Goal: Download file/media

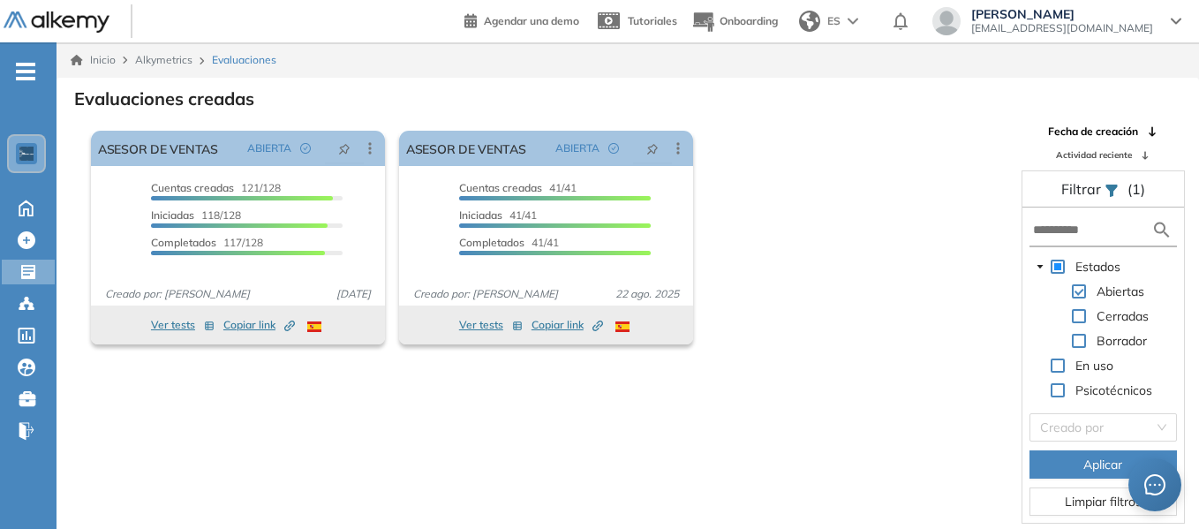
click at [889, 127] on div "El proctoring será activado ¡Importante!: Los usuarios que ya realizaron la eva…" at bounding box center [546, 238] width 925 height 228
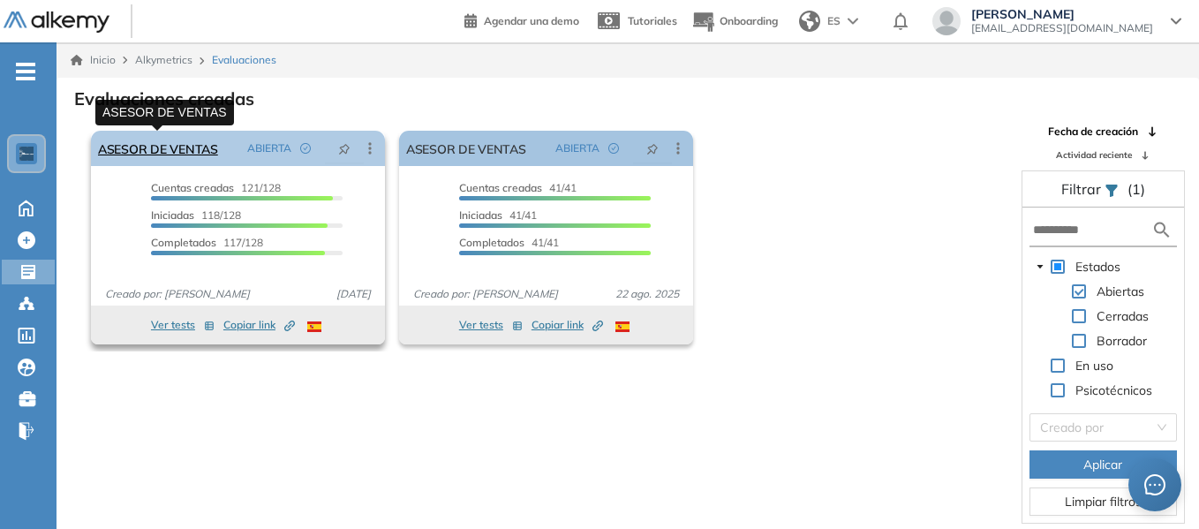
click at [158, 149] on link "ASESOR DE VENTAS" at bounding box center [158, 148] width 120 height 35
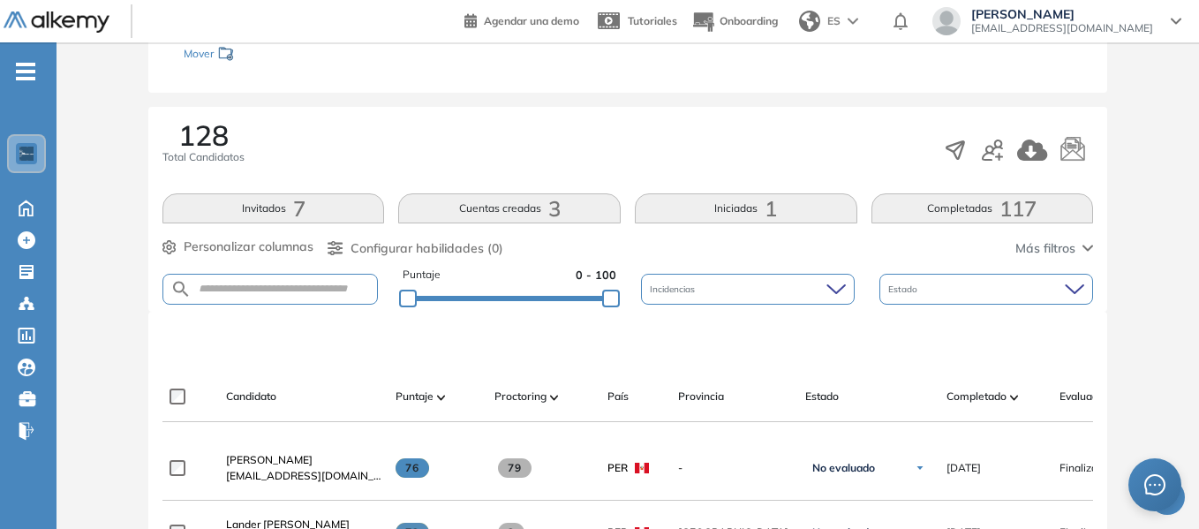
scroll to position [265, 0]
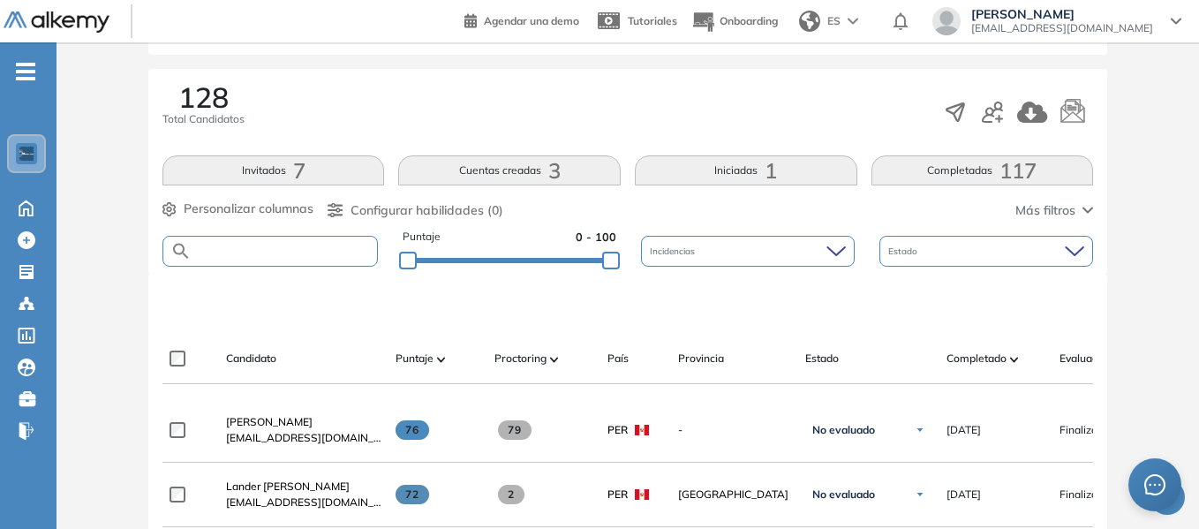
click at [252, 253] on input "text" at bounding box center [284, 251] width 185 height 13
paste input "********"
type input "********"
drag, startPoint x: 224, startPoint y: 248, endPoint x: 116, endPoint y: 246, distance: 108.6
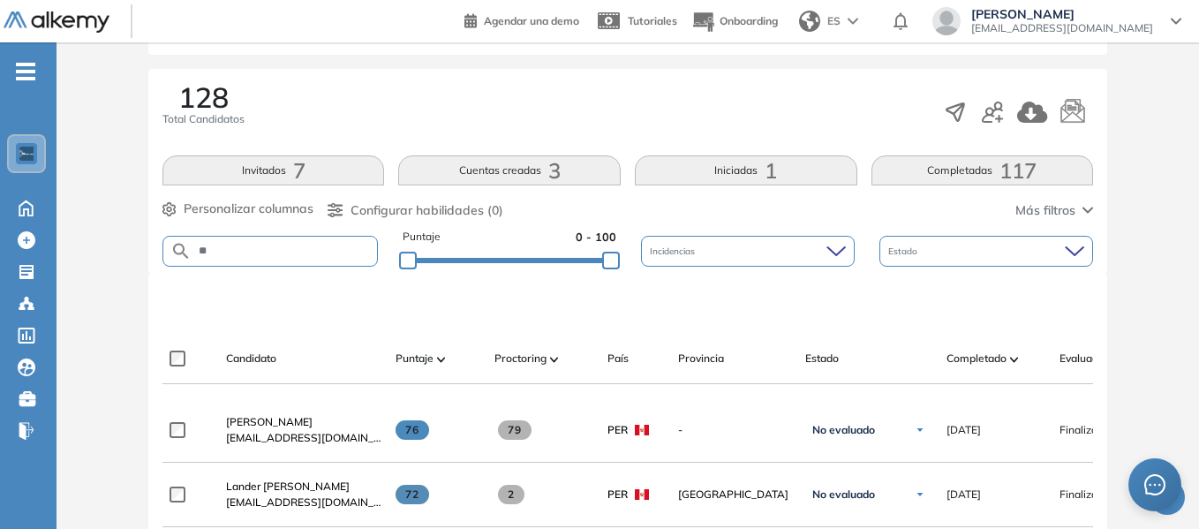
type input "*"
type input "******"
click at [323, 283] on div at bounding box center [631, 303] width 931 height 53
click at [261, 238] on form "******" at bounding box center [269, 251] width 215 height 31
click at [263, 256] on input "******" at bounding box center [284, 251] width 185 height 13
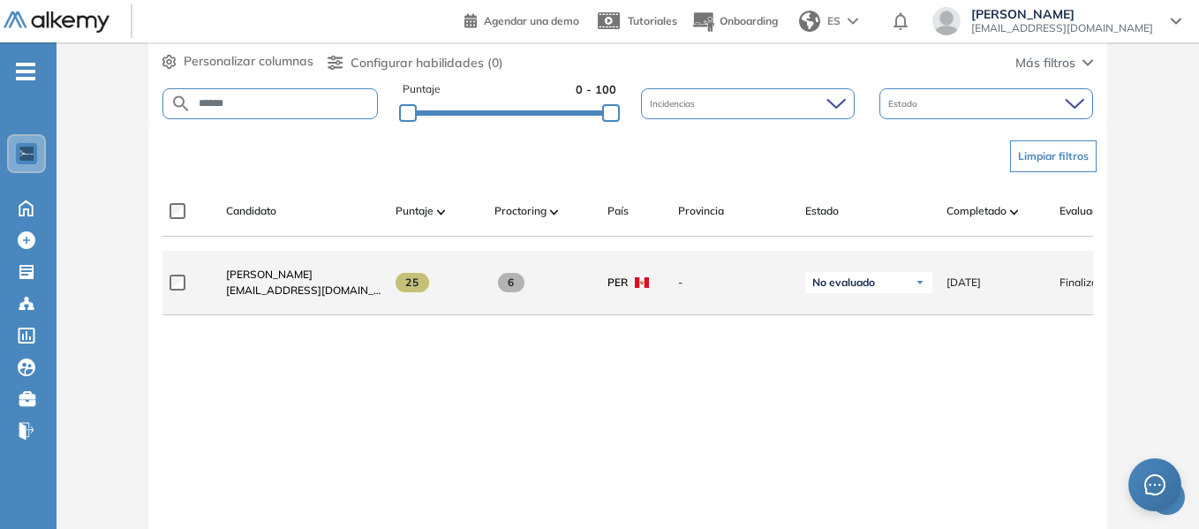
scroll to position [442, 0]
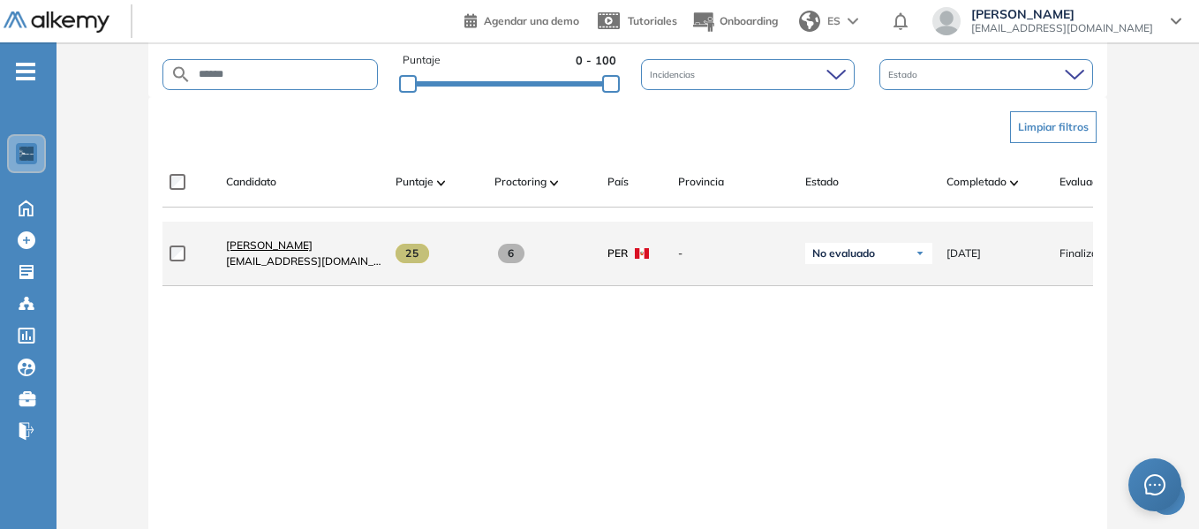
click at [269, 248] on span "[PERSON_NAME]" at bounding box center [269, 244] width 87 height 13
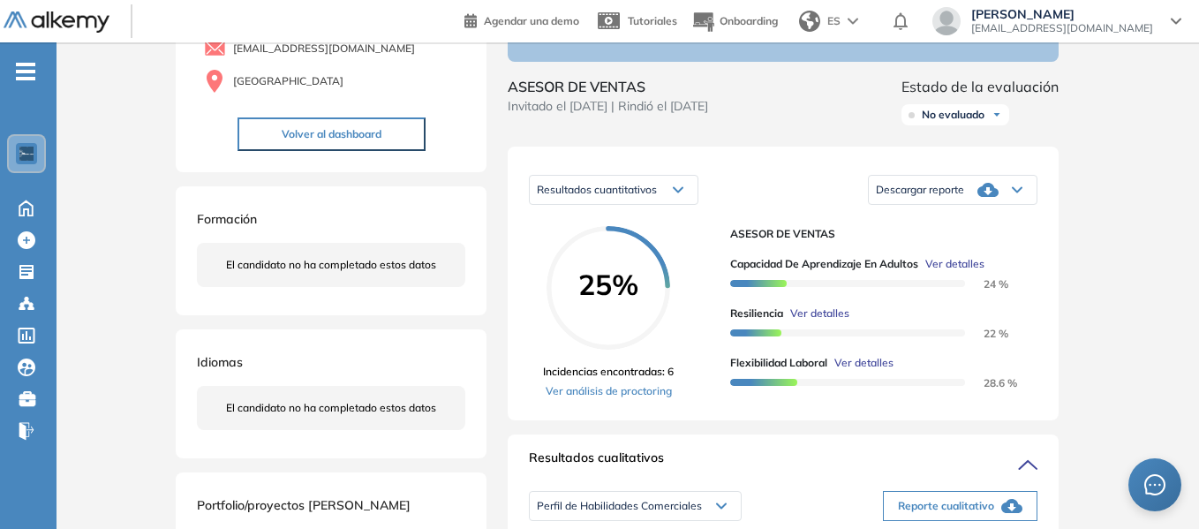
scroll to position [177, 0]
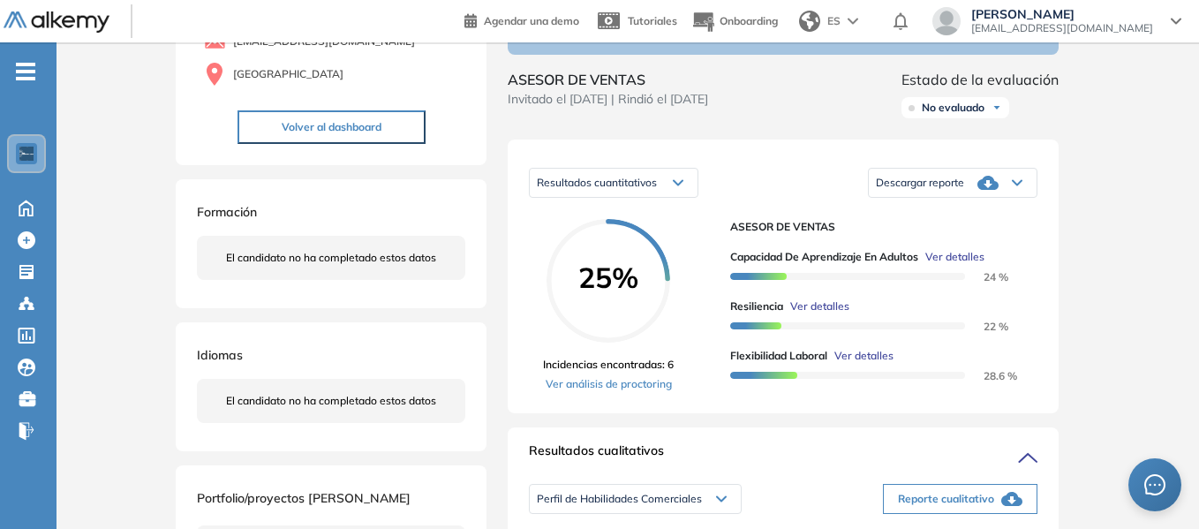
click at [970, 200] on div "Descargar reporte" at bounding box center [953, 182] width 168 height 35
click at [950, 245] on li "Descargar informe resumido" at bounding box center [943, 236] width 132 height 18
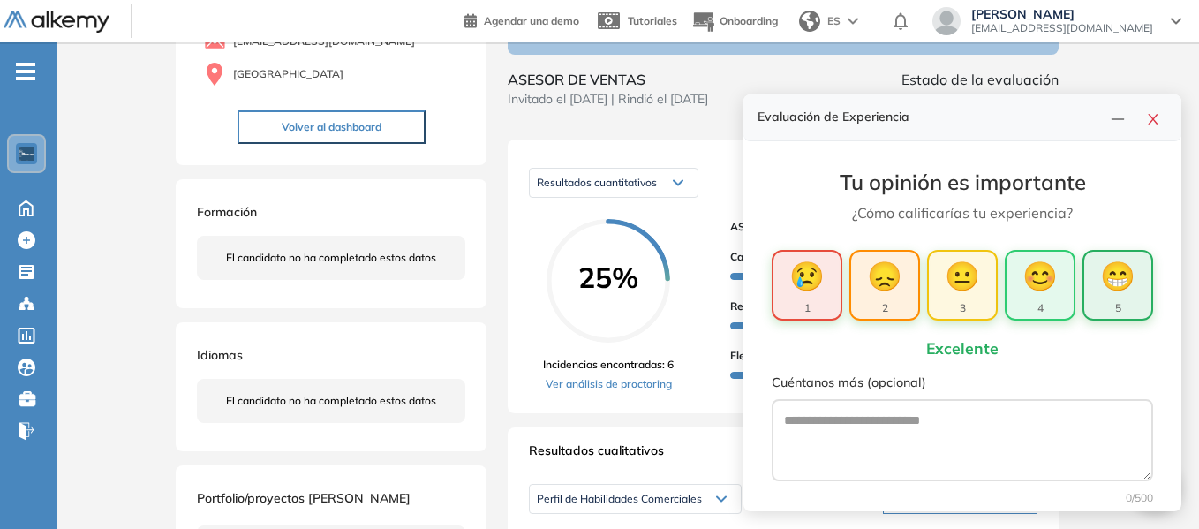
click at [1100, 287] on span "😁" at bounding box center [1117, 275] width 35 height 42
click at [1157, 117] on icon "close" at bounding box center [1153, 119] width 14 height 14
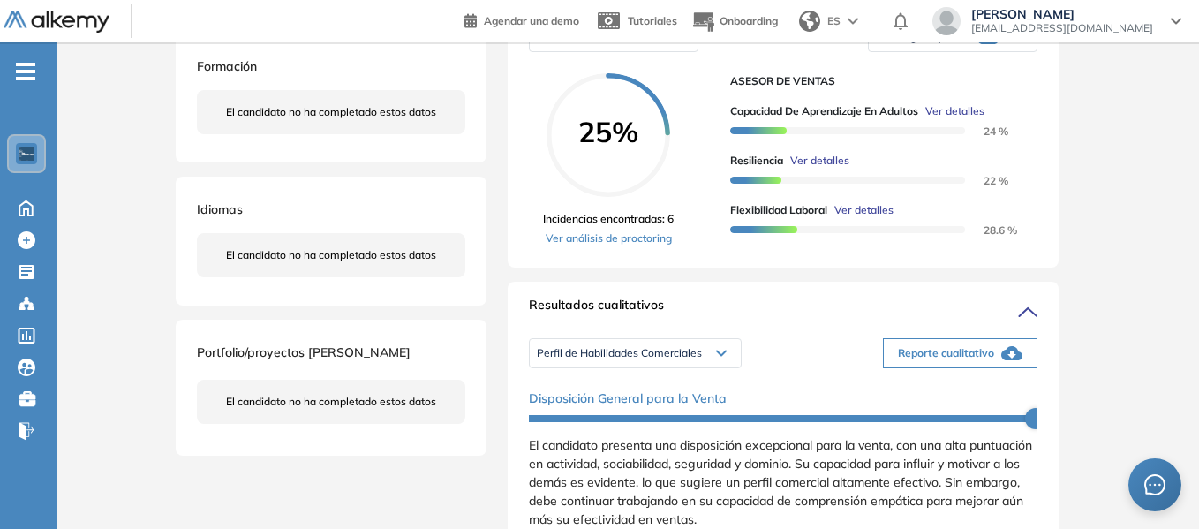
scroll to position [353, 0]
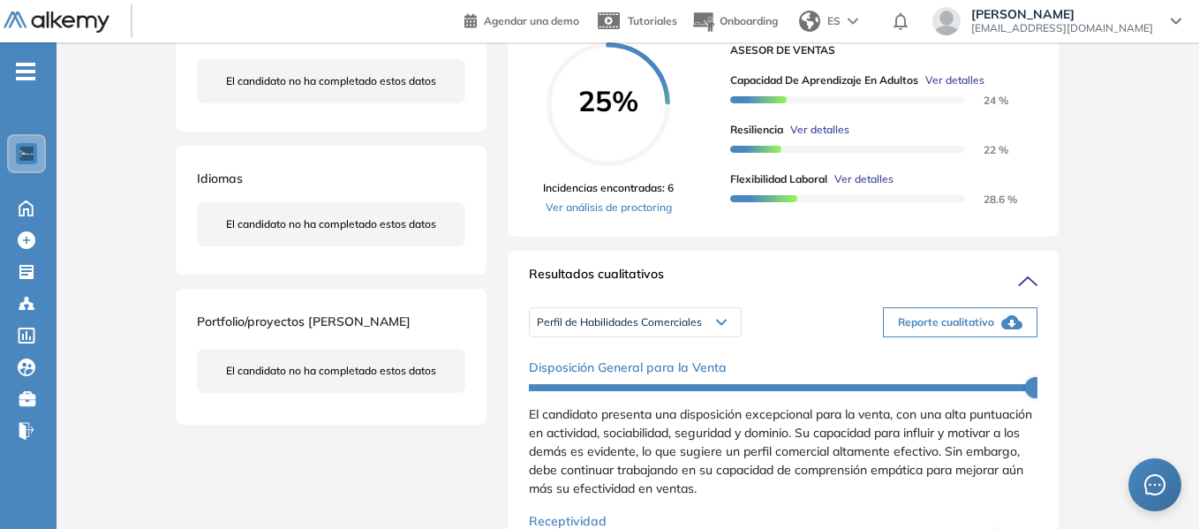
click at [970, 330] on span "Reporte cualitativo" at bounding box center [946, 322] width 96 height 16
click at [725, 326] on icon at bounding box center [721, 322] width 11 height 7
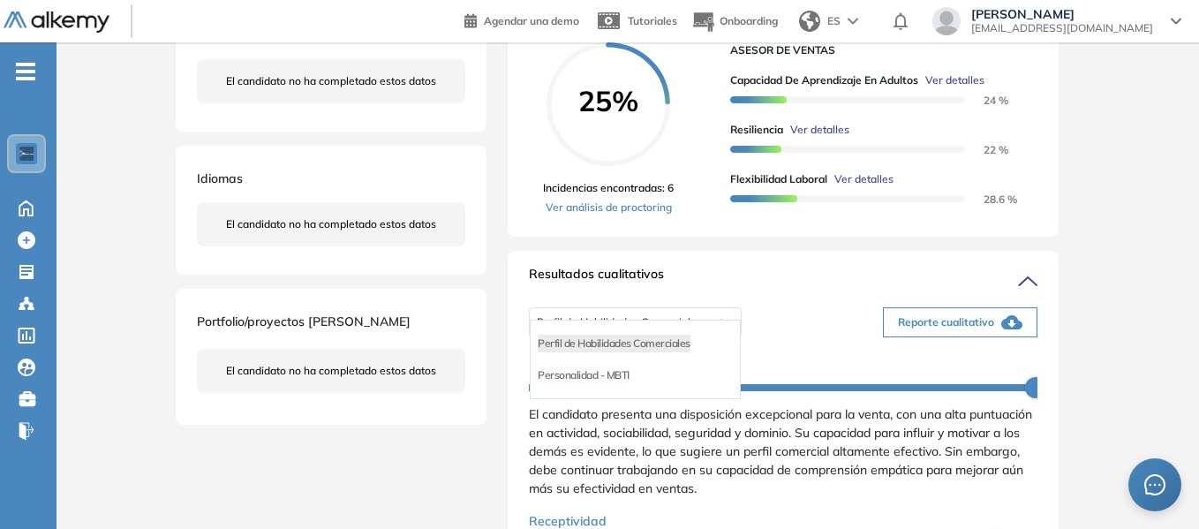
click at [630, 391] on div "Personalidad - MBTI" at bounding box center [635, 375] width 209 height 32
click at [608, 384] on li "Personalidad - MBTI" at bounding box center [584, 375] width 92 height 18
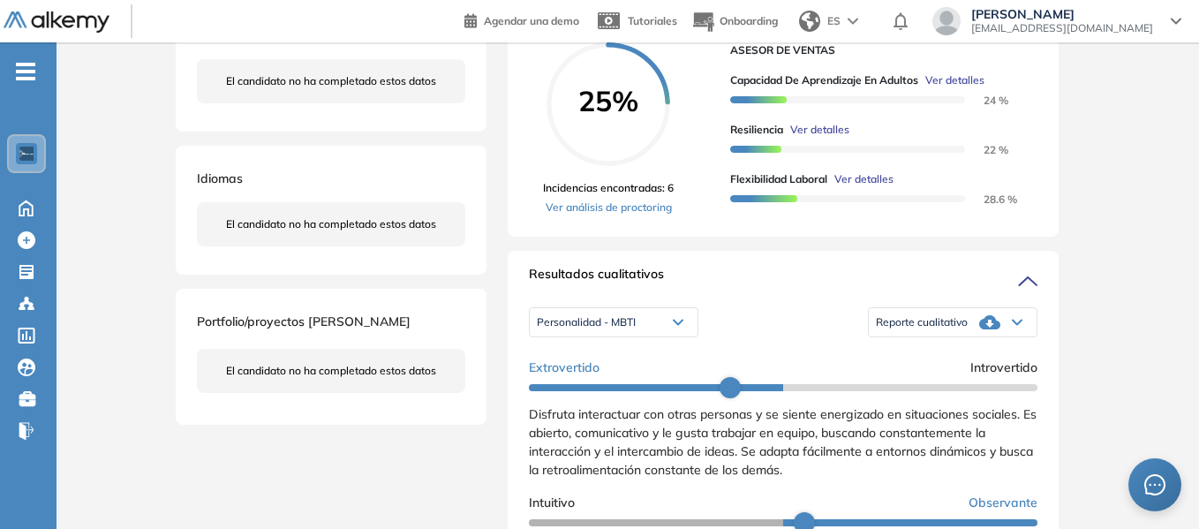
click at [1012, 326] on icon at bounding box center [1017, 322] width 11 height 7
click at [951, 352] on li "Reporte con Afinidad AI" at bounding box center [931, 344] width 108 height 18
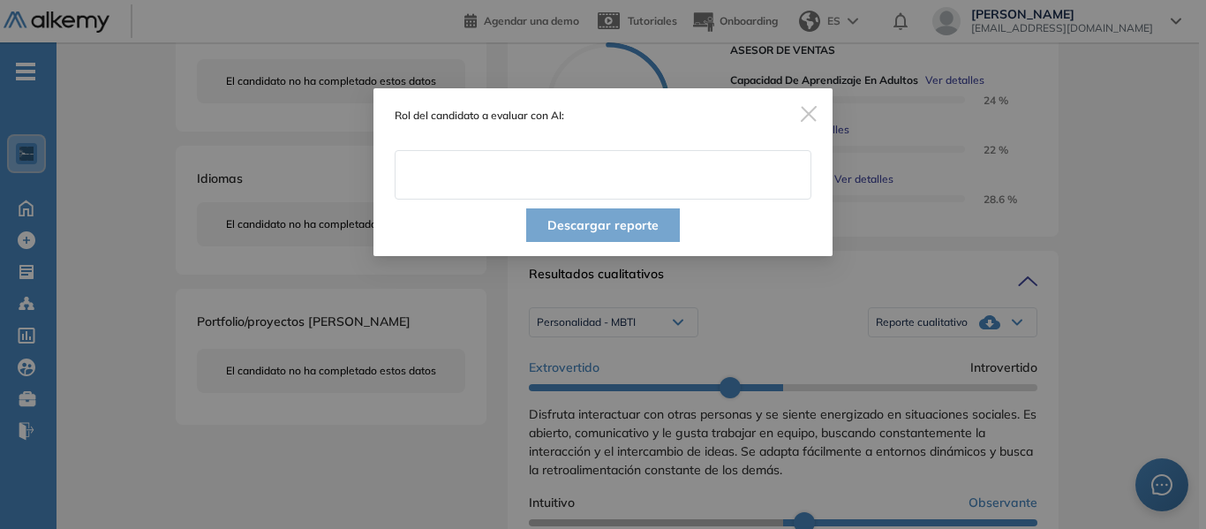
click at [526, 184] on input "text" at bounding box center [603, 174] width 417 height 49
type input "**********"
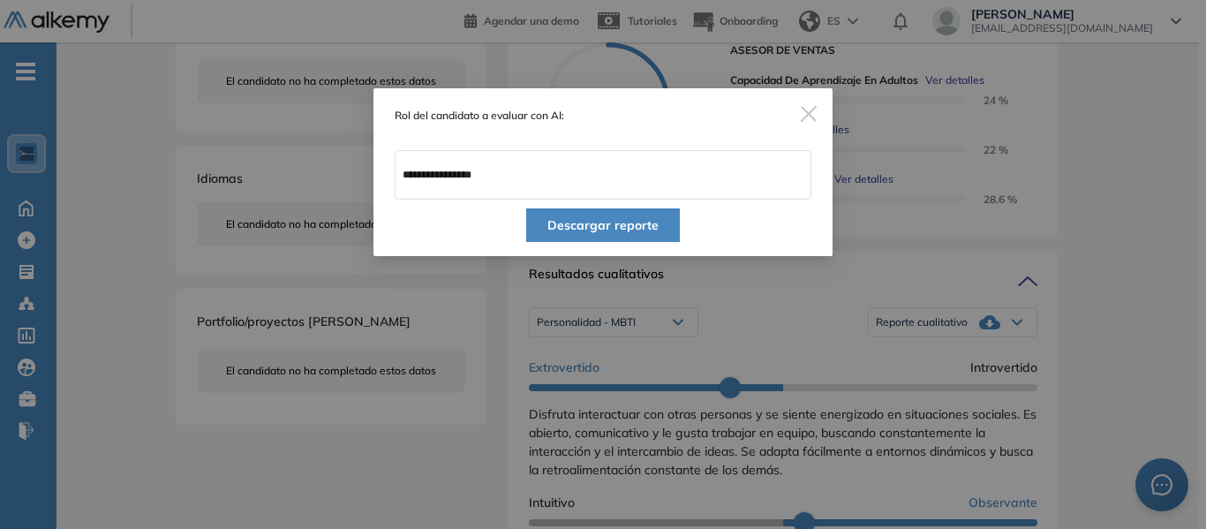
click at [608, 225] on button "Descargar reporte" at bounding box center [603, 225] width 154 height 34
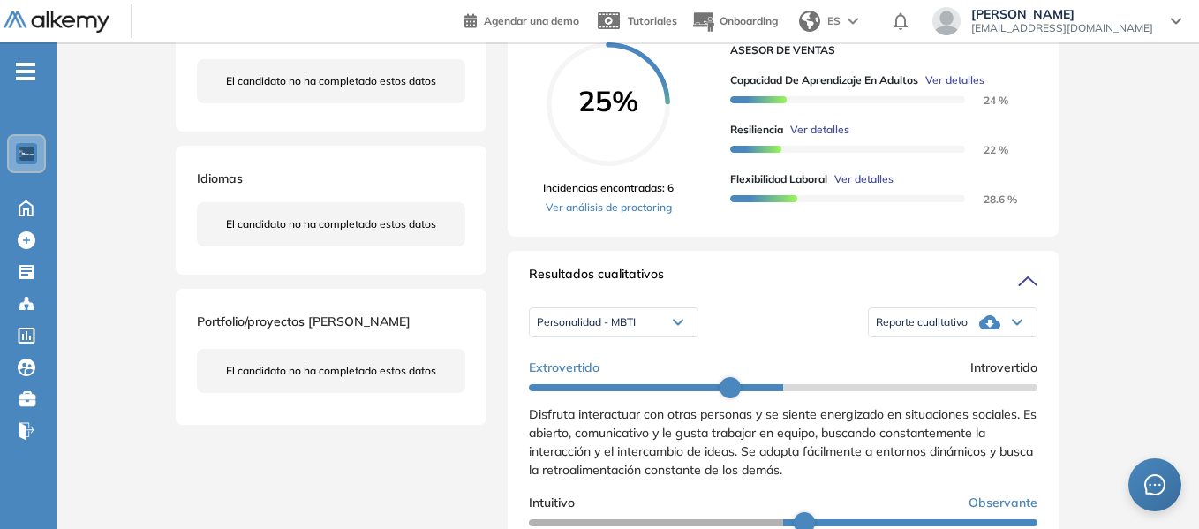
scroll to position [0, 0]
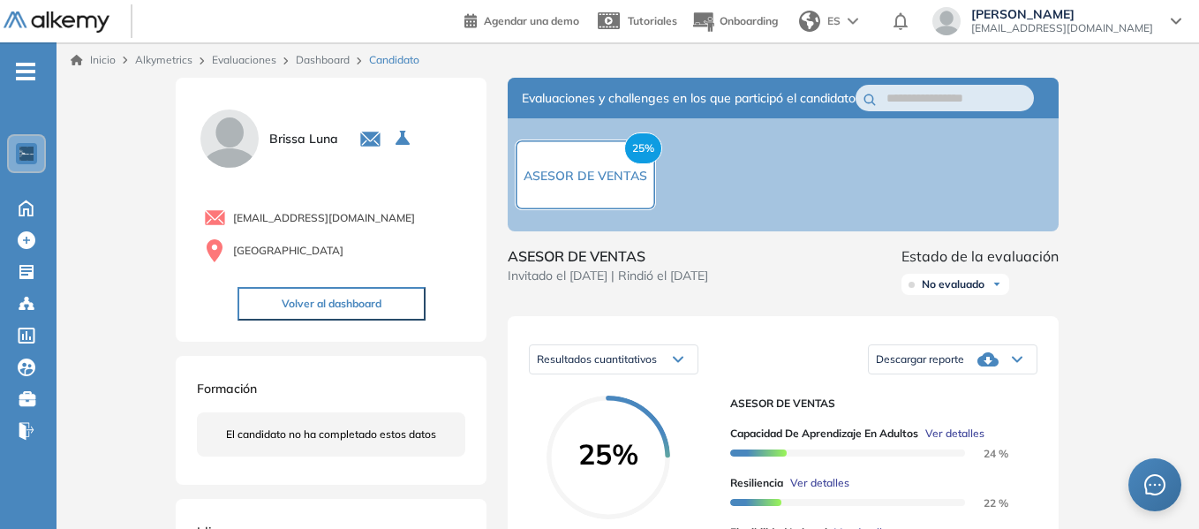
click at [332, 56] on link "Dashboard" at bounding box center [323, 59] width 54 height 13
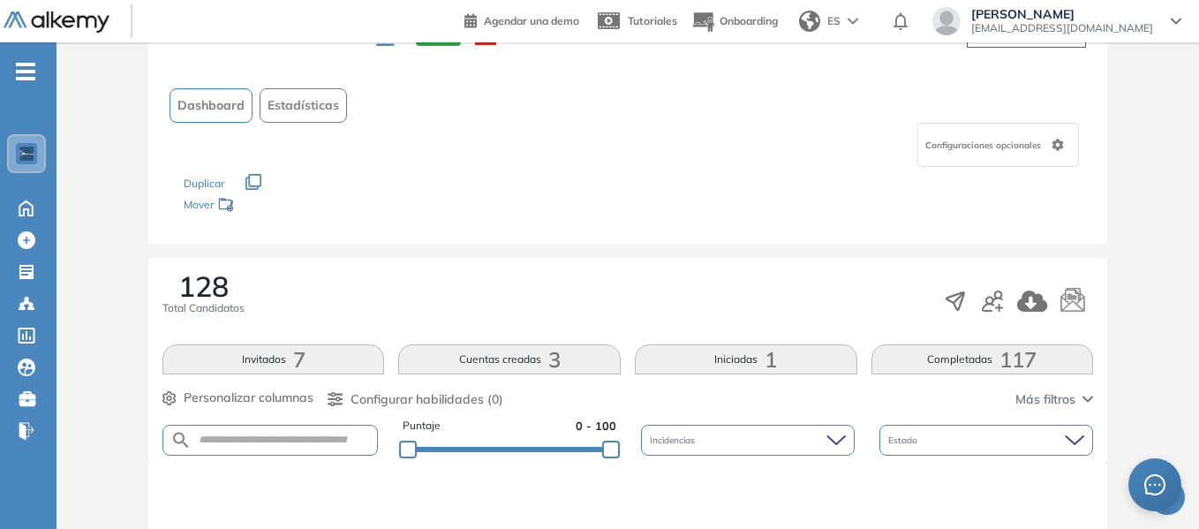
scroll to position [177, 0]
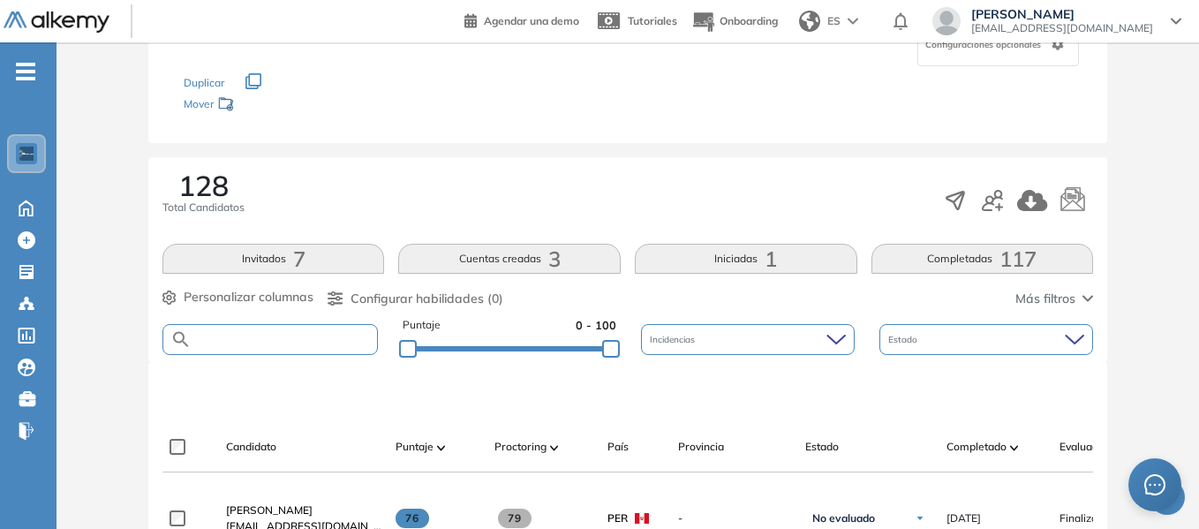
click at [278, 336] on input "text" at bounding box center [284, 339] width 185 height 13
type input "**********"
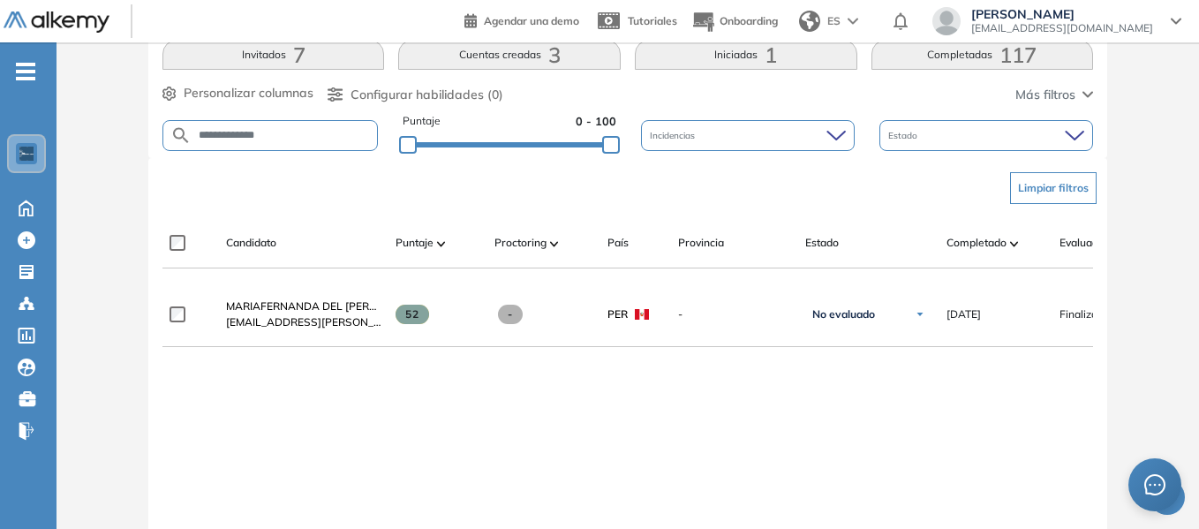
scroll to position [442, 0]
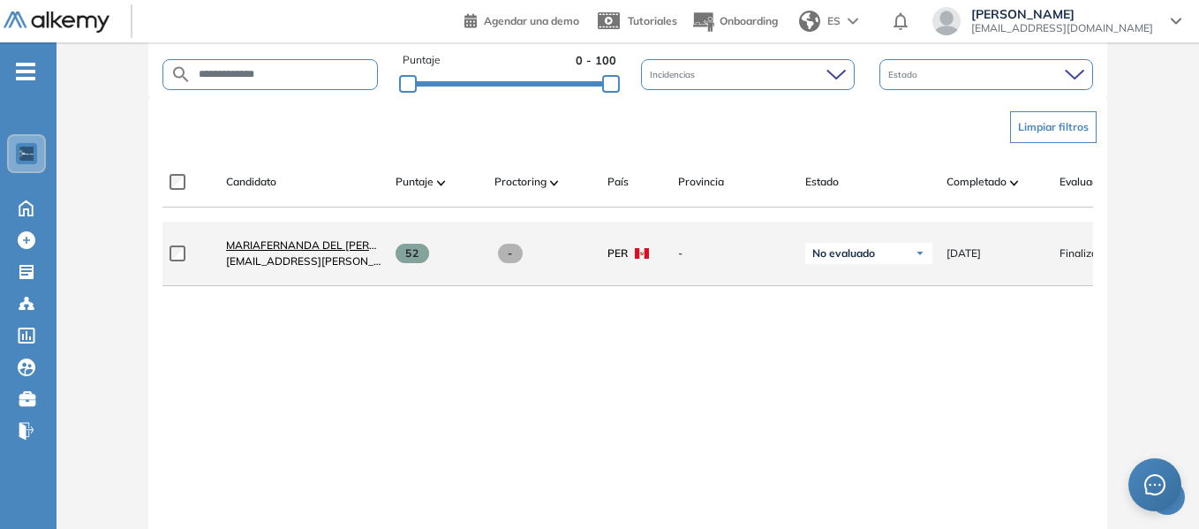
click at [307, 249] on span "MARIAFERNANDA DEL [PERSON_NAME]" at bounding box center [329, 244] width 206 height 13
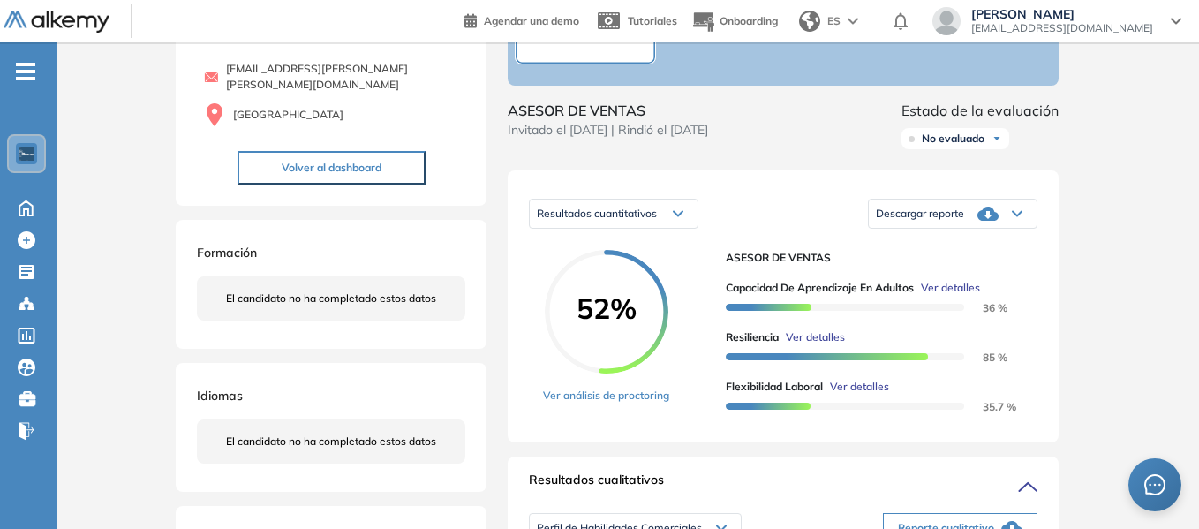
scroll to position [177, 0]
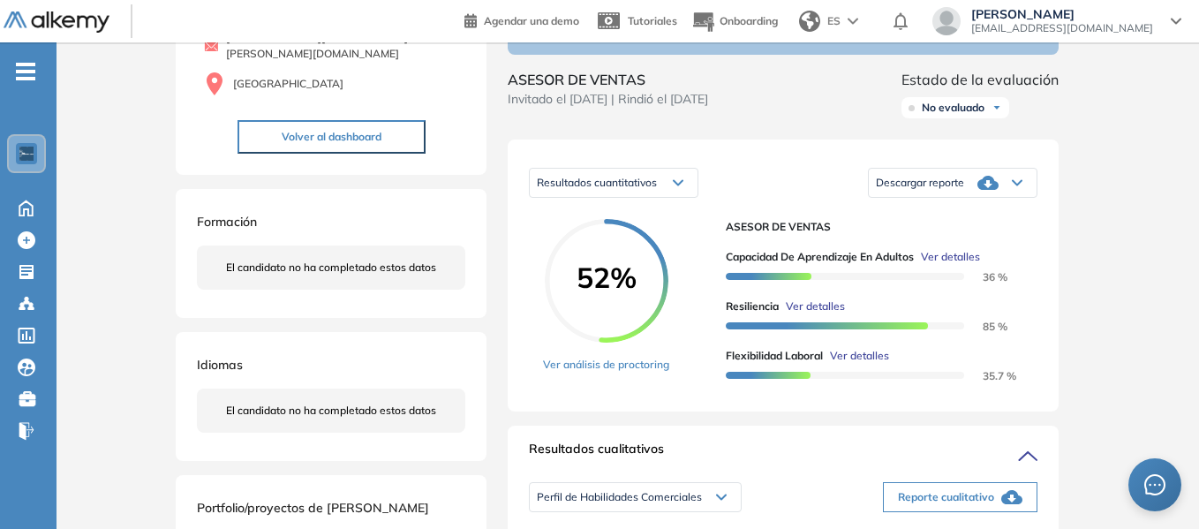
click at [1012, 186] on icon at bounding box center [1017, 182] width 11 height 7
click at [963, 245] on li "Descargar informe resumido" at bounding box center [943, 236] width 132 height 18
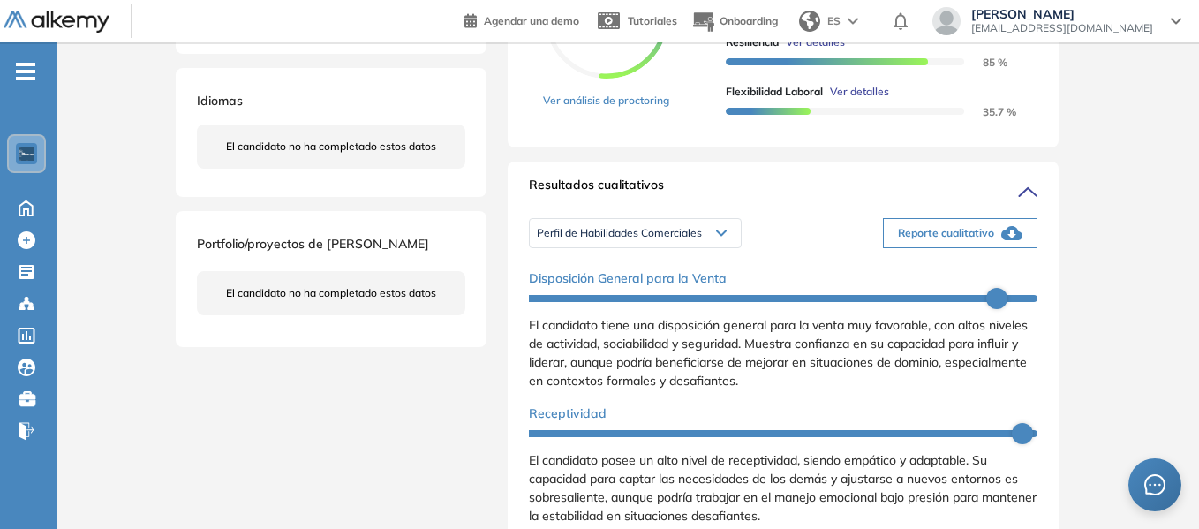
scroll to position [442, 0]
click at [957, 240] on span "Reporte cualitativo" at bounding box center [946, 232] width 96 height 16
click at [1121, 226] on div "Inicio Alkymetrics Evaluaciones Dashboard Candidato Duración : 00:00:00 Cantida…" at bounding box center [628, 419] width 1143 height 1636
click at [1010, 239] on icon "button" at bounding box center [1011, 232] width 21 height 14
click at [727, 246] on div "Perfil de Habilidades Comerciales" at bounding box center [635, 232] width 211 height 28
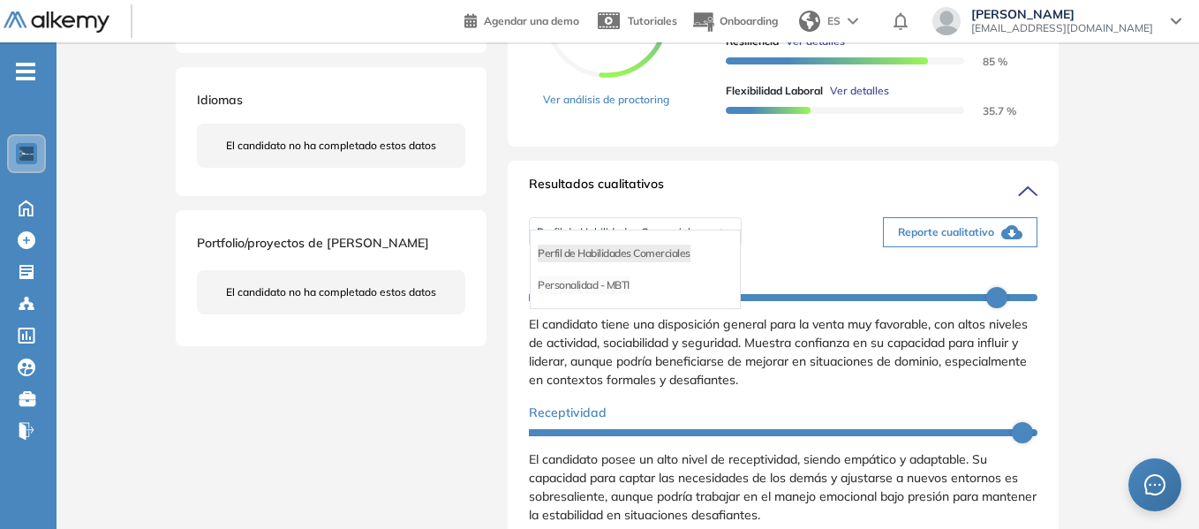
click at [626, 294] on li "Personalidad - MBTI" at bounding box center [584, 285] width 92 height 18
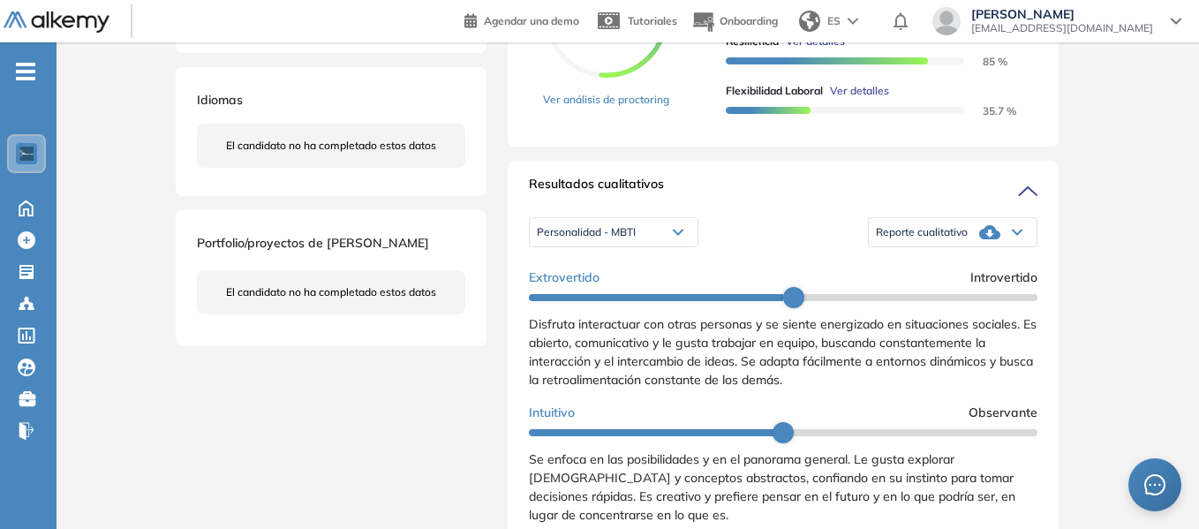
click at [1013, 235] on icon at bounding box center [1017, 232] width 9 height 4
click at [948, 262] on li "Reporte con Afinidad AI" at bounding box center [931, 254] width 108 height 18
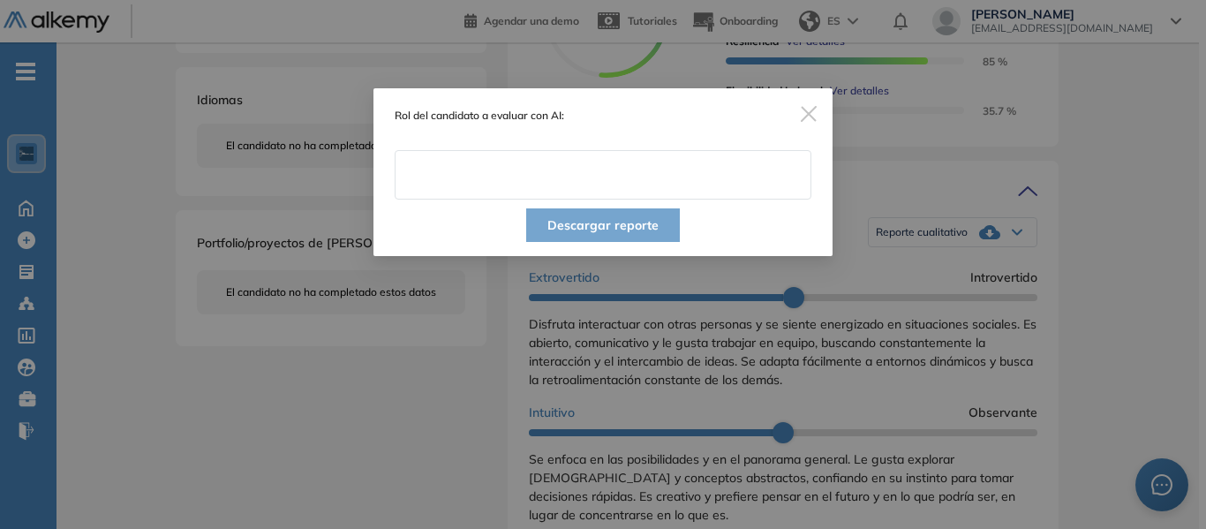
click at [547, 186] on input "text" at bounding box center [603, 174] width 417 height 49
type input "**********"
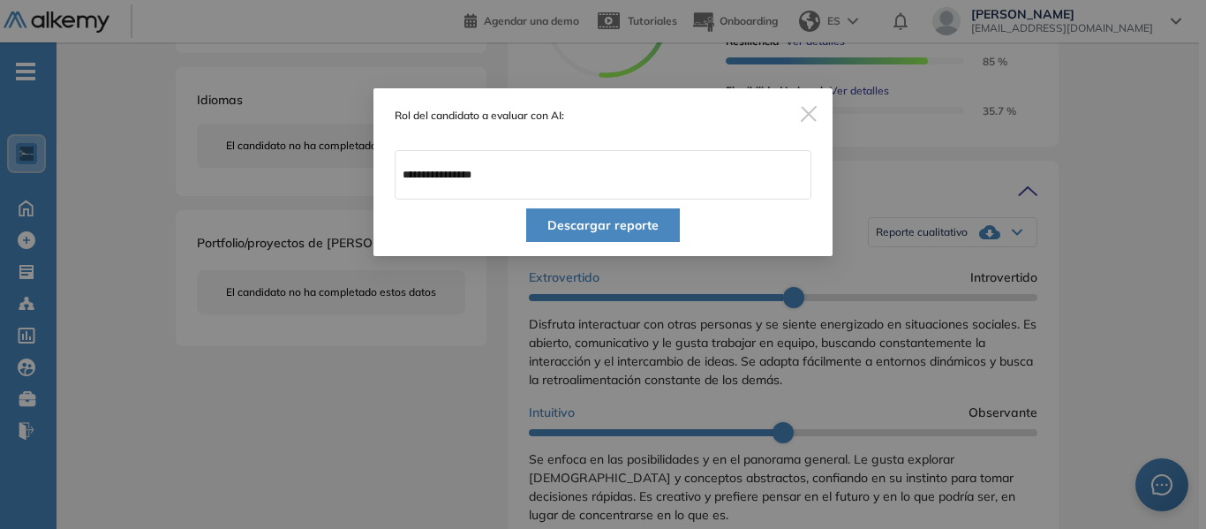
click at [576, 229] on button "Descargar reporte" at bounding box center [603, 225] width 154 height 34
